Goal: Transaction & Acquisition: Purchase product/service

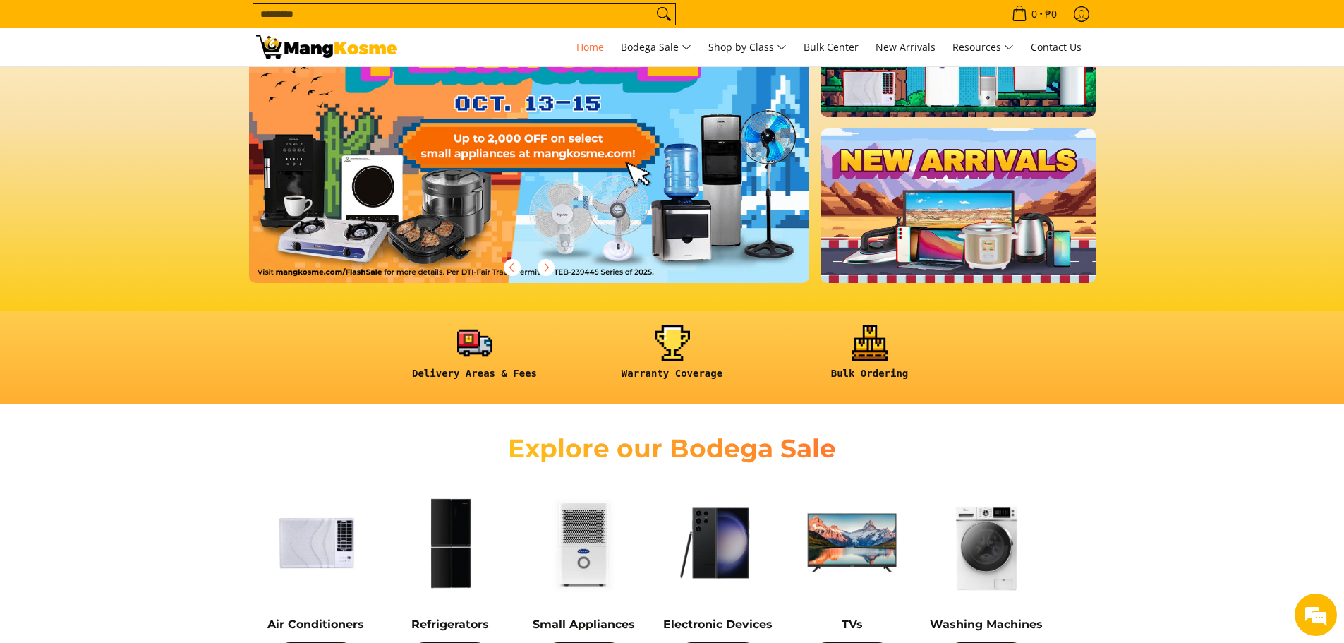
scroll to position [423, 0]
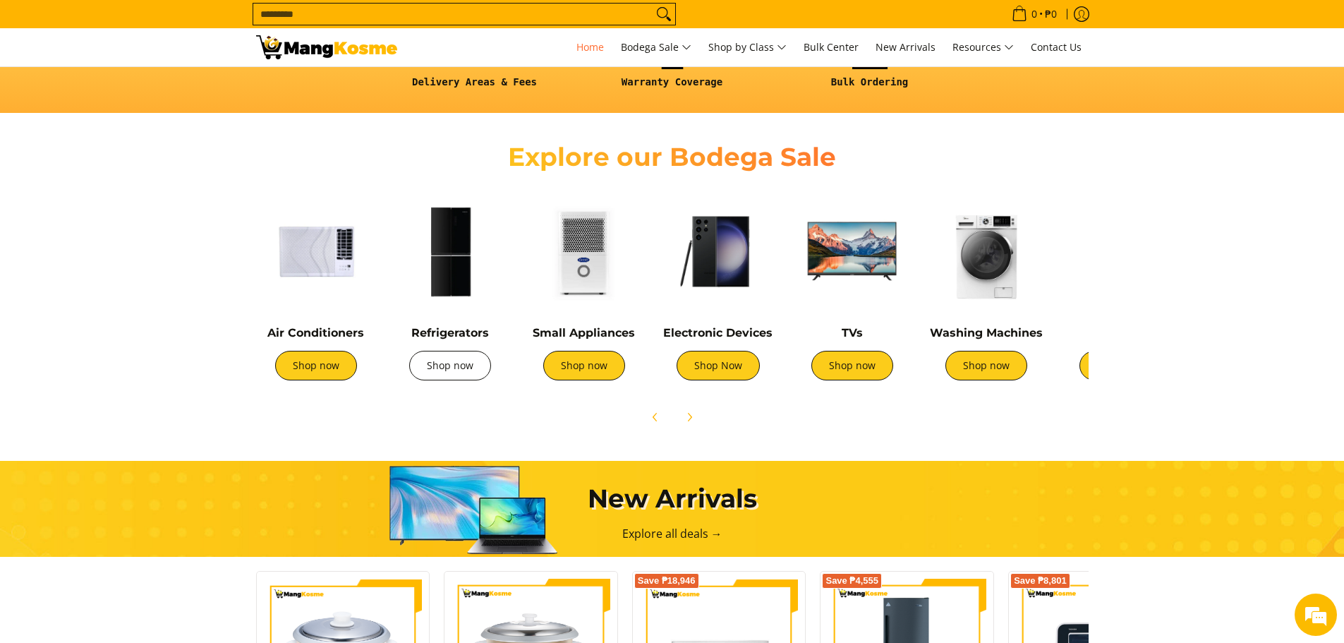
click at [470, 370] on link "Shop now" at bounding box center [450, 366] width 82 height 30
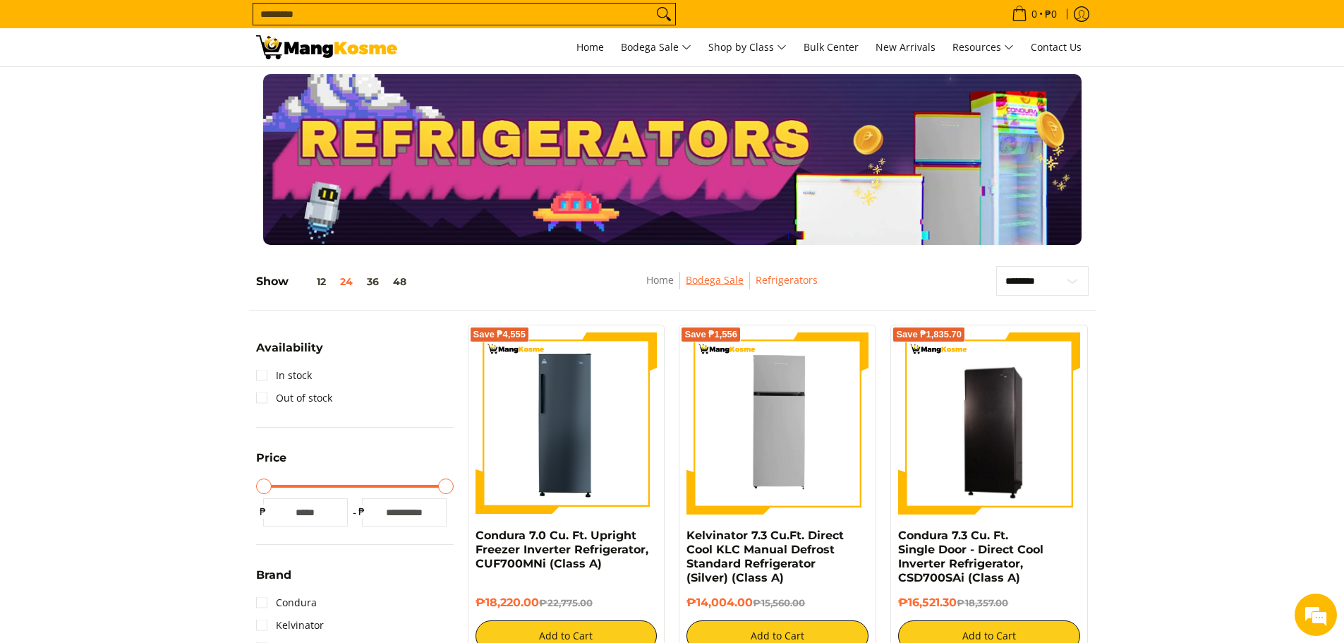
click at [727, 277] on link "Bodega Sale" at bounding box center [715, 279] width 58 height 13
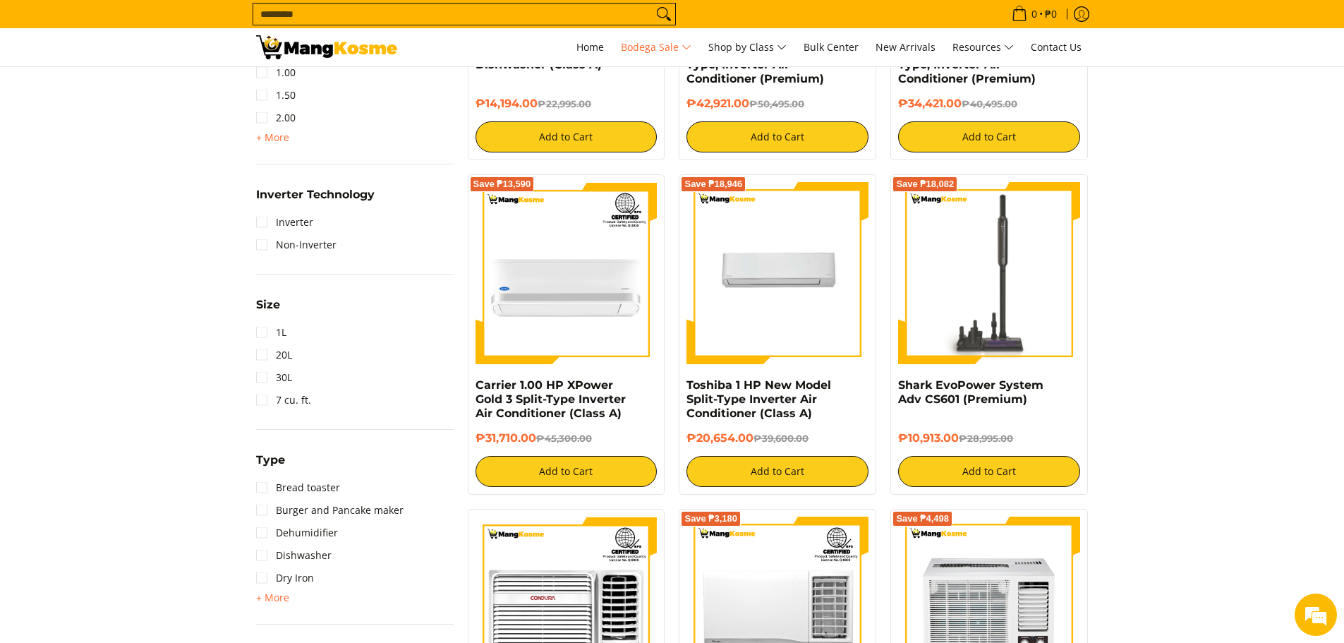
scroll to position [1411, 0]
